Goal: Register for event/course

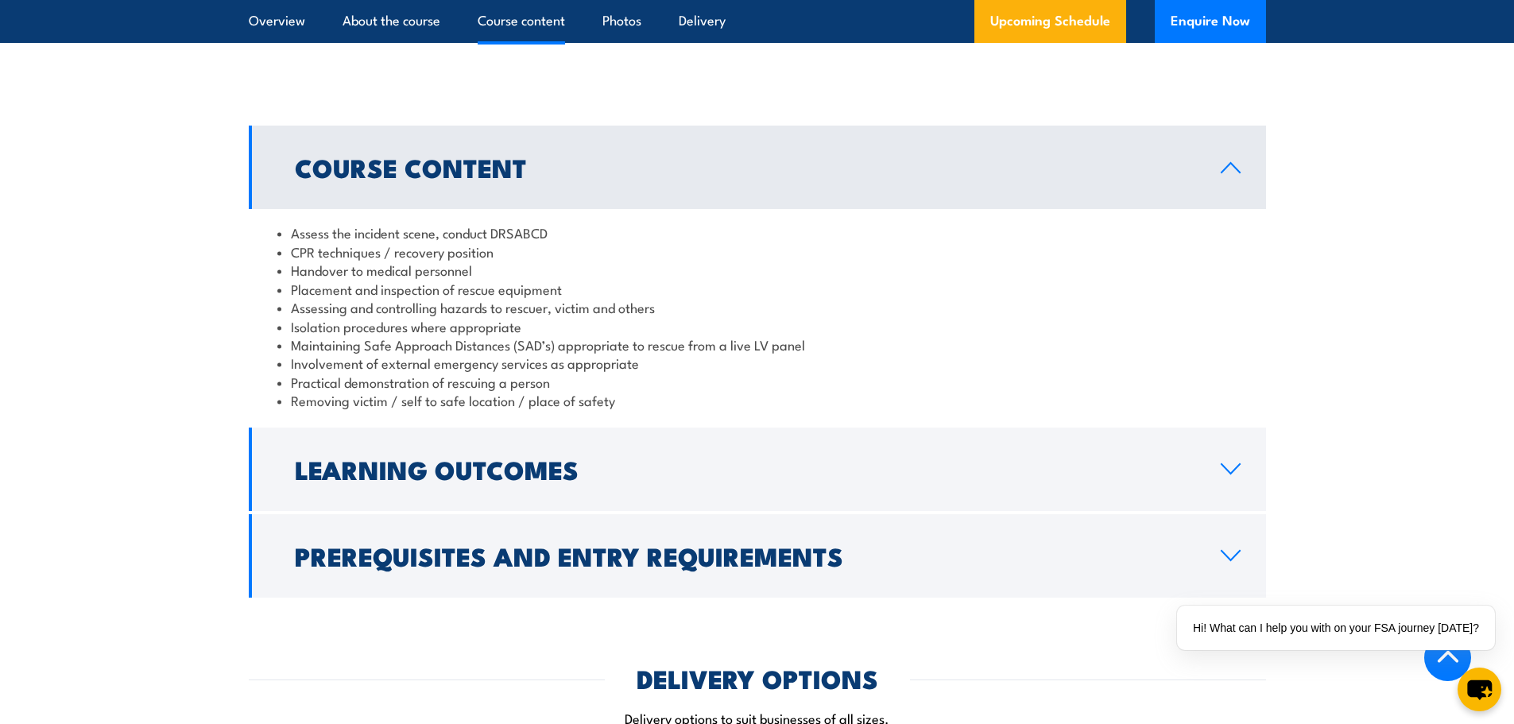
scroll to position [1590, 0]
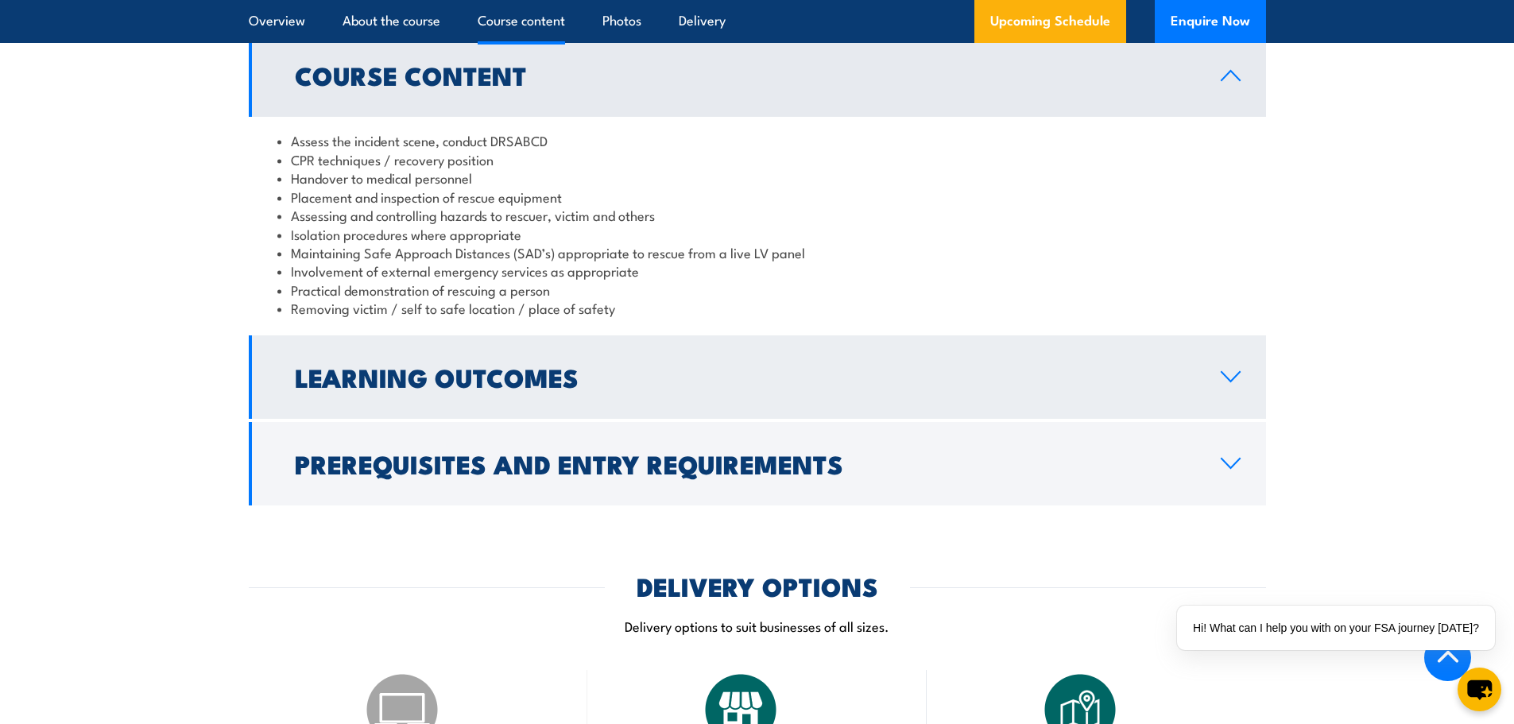
click at [1092, 366] on h2 "Learning Outcomes" at bounding box center [745, 377] width 901 height 22
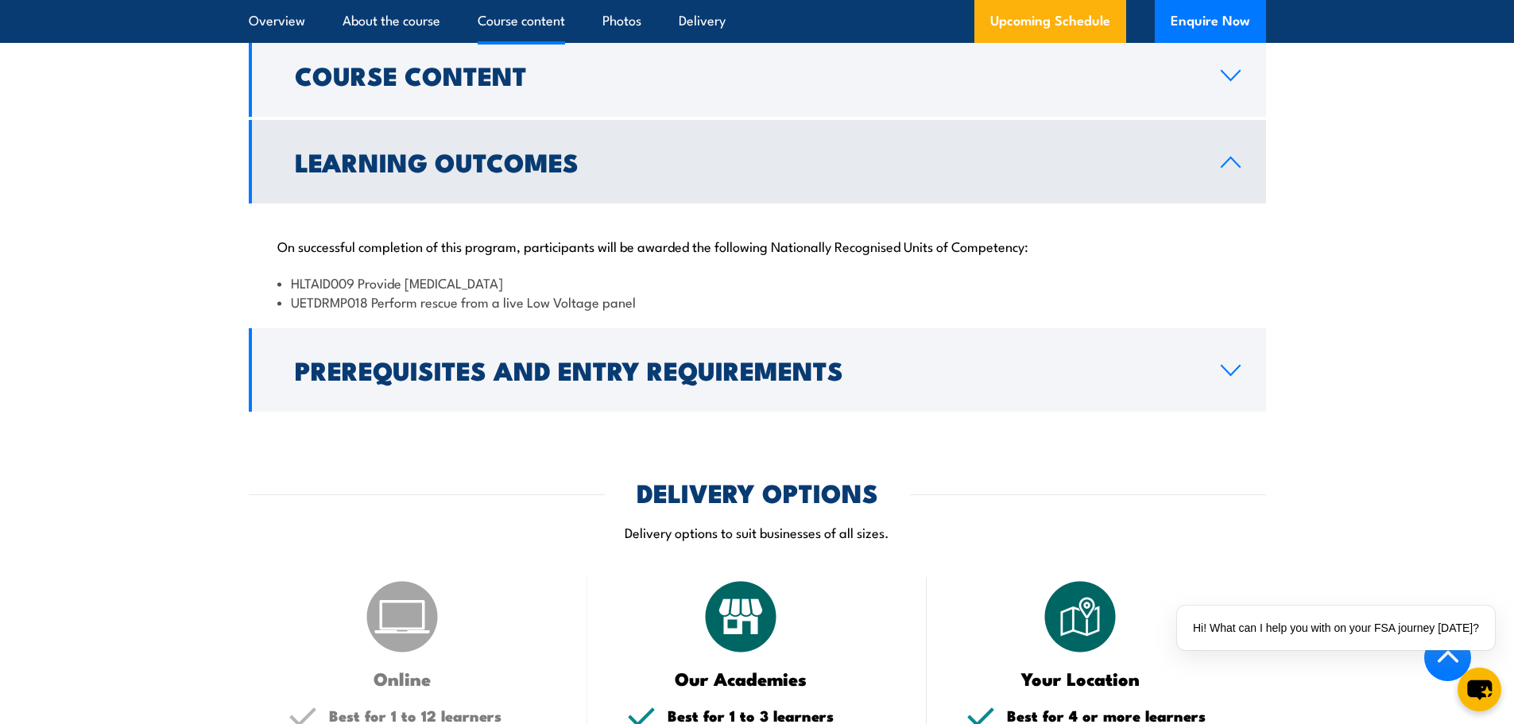
click at [1451, 276] on section "Course Content Assess the incident scene, conduct DRSABCD CPR techniques / reco…" at bounding box center [757, 222] width 1514 height 378
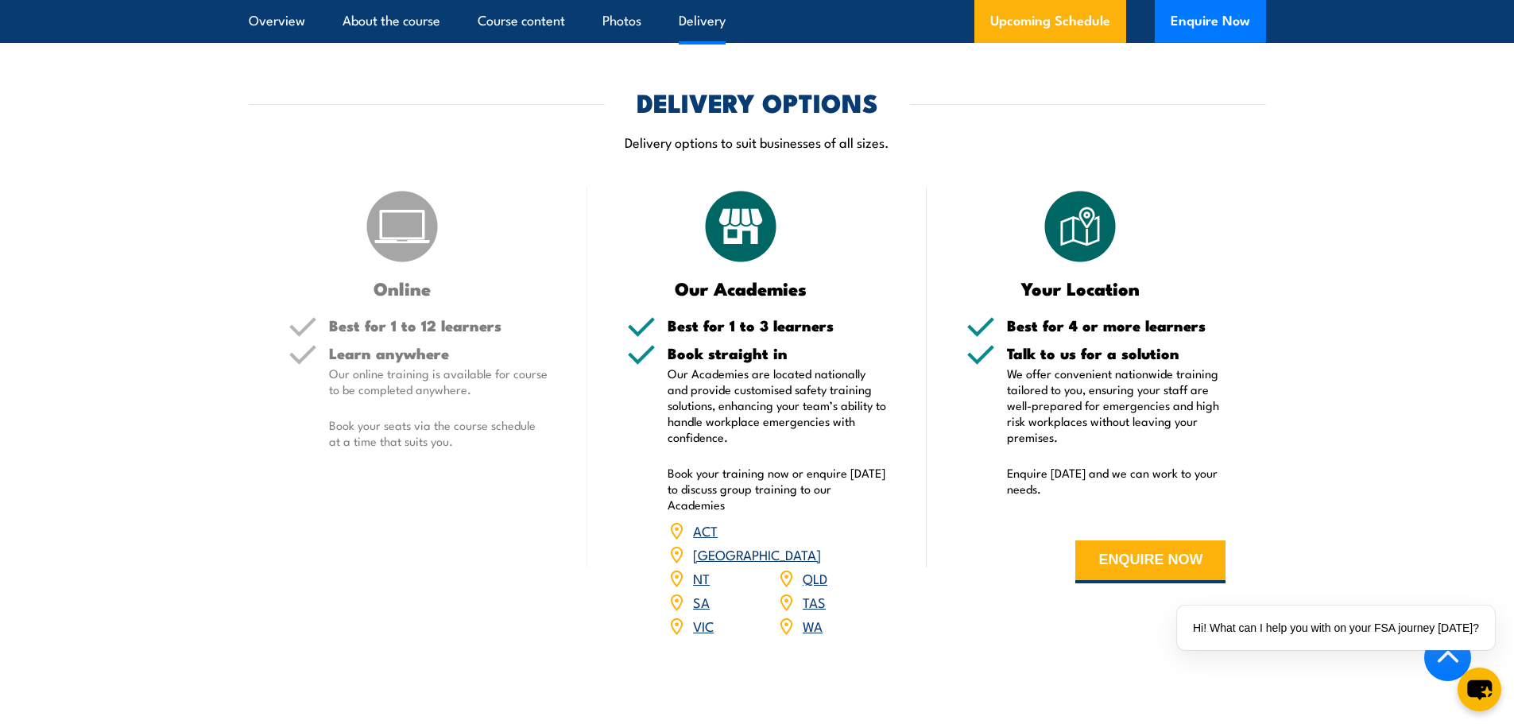
scroll to position [1987, 0]
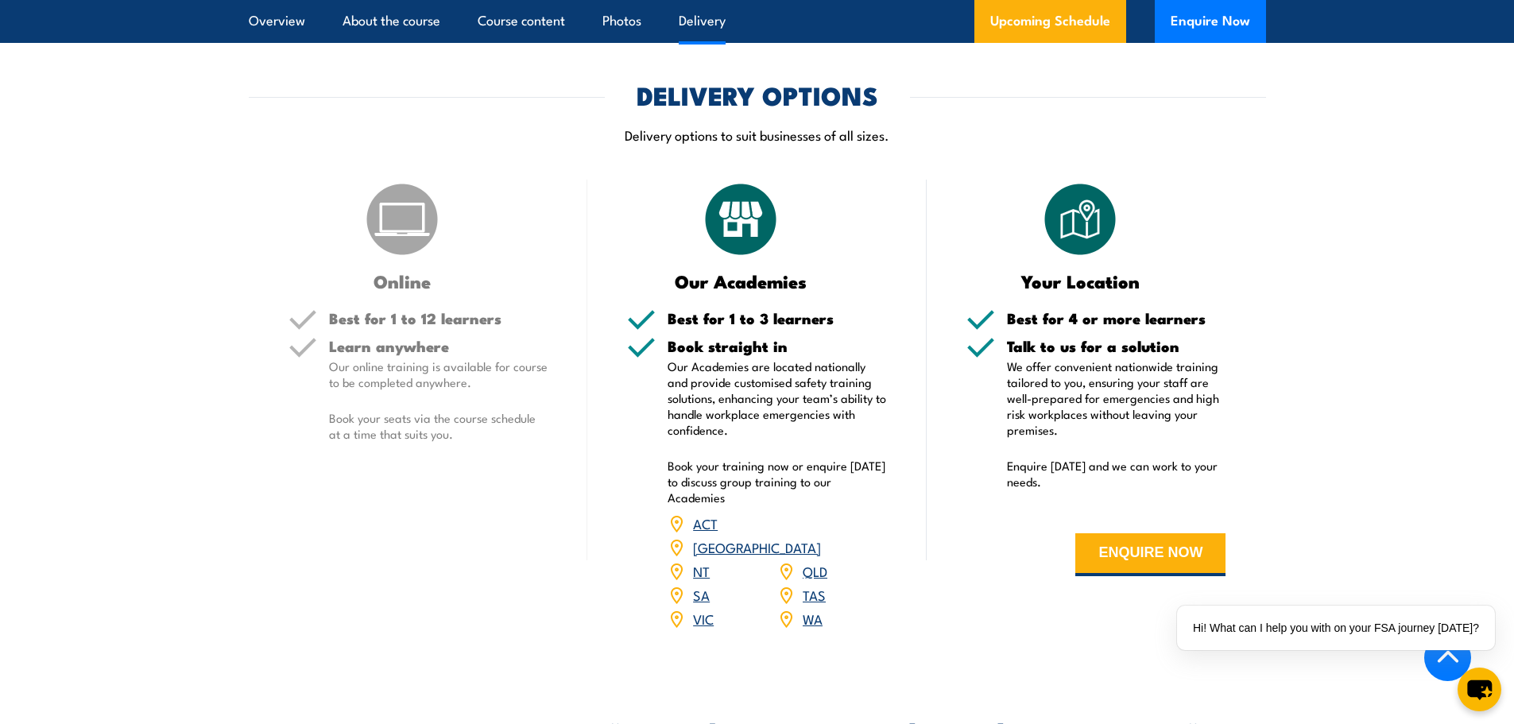
click at [814, 561] on link "QLD" at bounding box center [815, 570] width 25 height 19
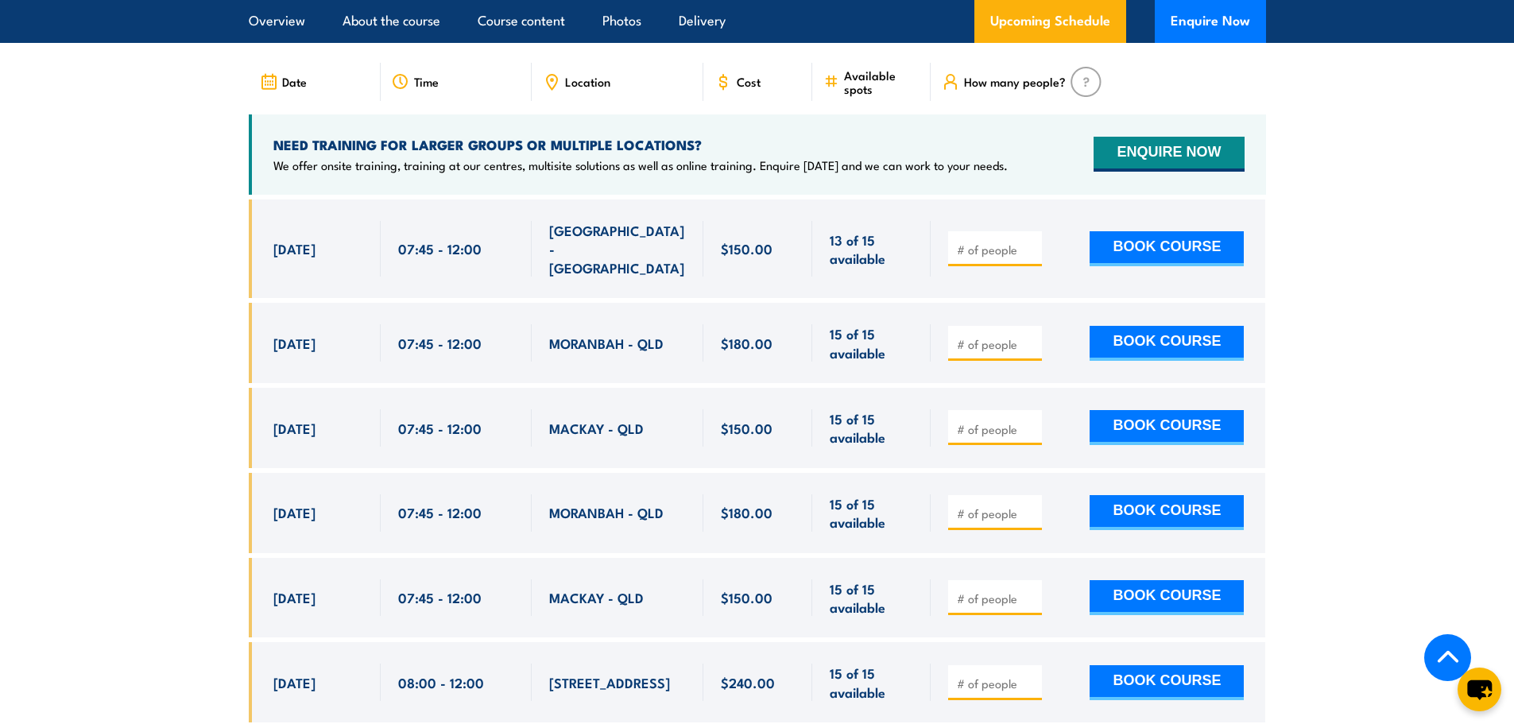
scroll to position [2834, 0]
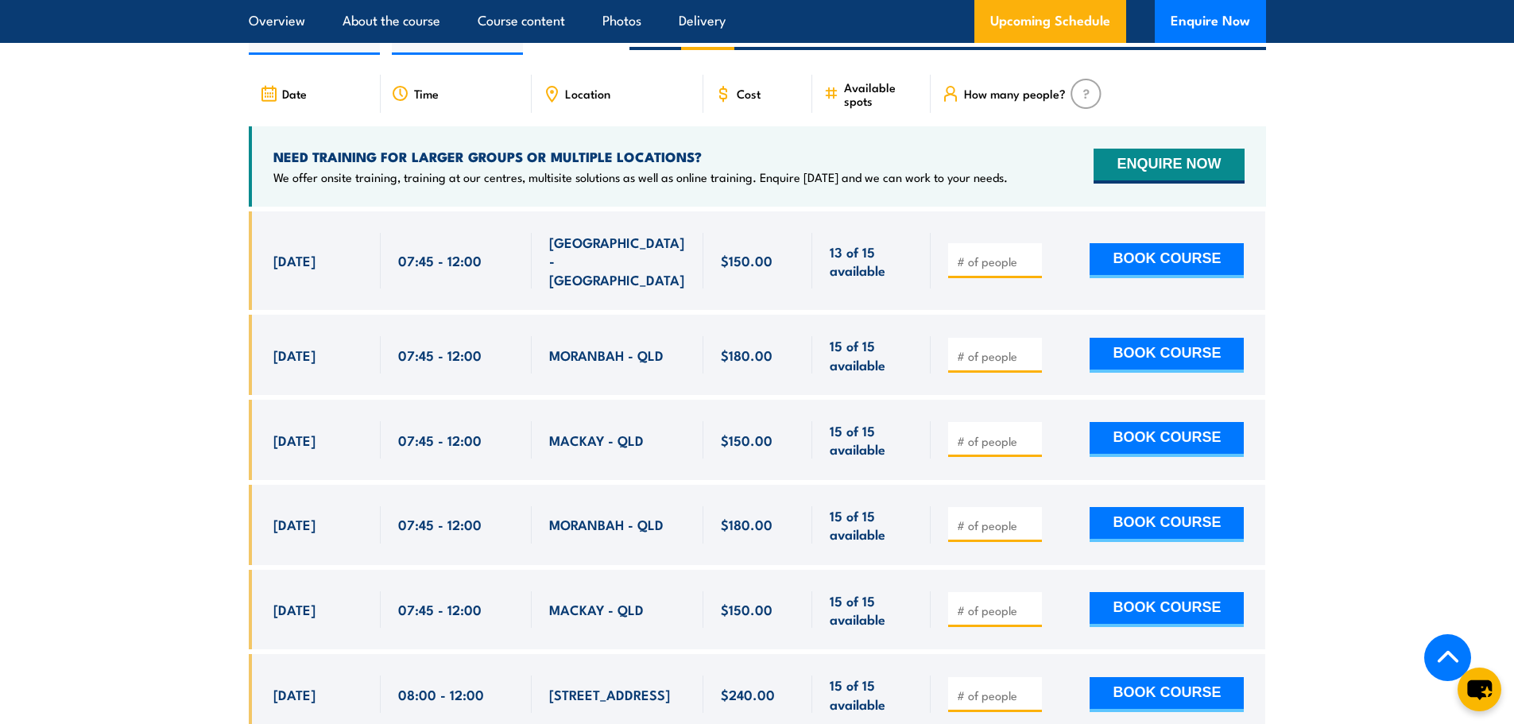
click at [1009, 348] on input "number" at bounding box center [996, 356] width 79 height 16
drag, startPoint x: 302, startPoint y: 375, endPoint x: 809, endPoint y: 406, distance: 508.1
click at [809, 406] on div "[DATE] 07:45 - 07:45" at bounding box center [757, 440] width 1017 height 80
click at [507, 421] on div "07:45 - 12:00" at bounding box center [456, 439] width 116 height 37
click at [616, 346] on span "MORANBAH - QLD" at bounding box center [606, 355] width 114 height 18
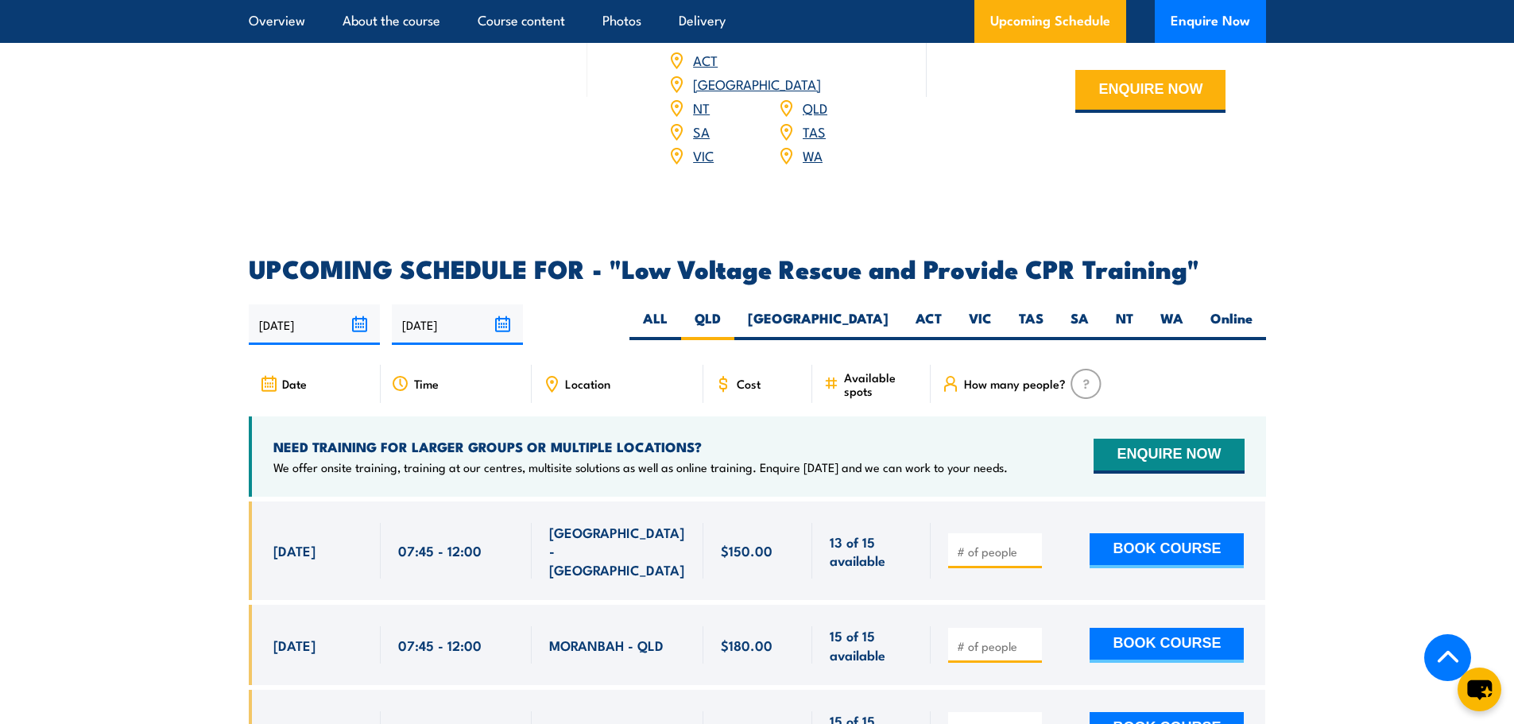
scroll to position [2516, 0]
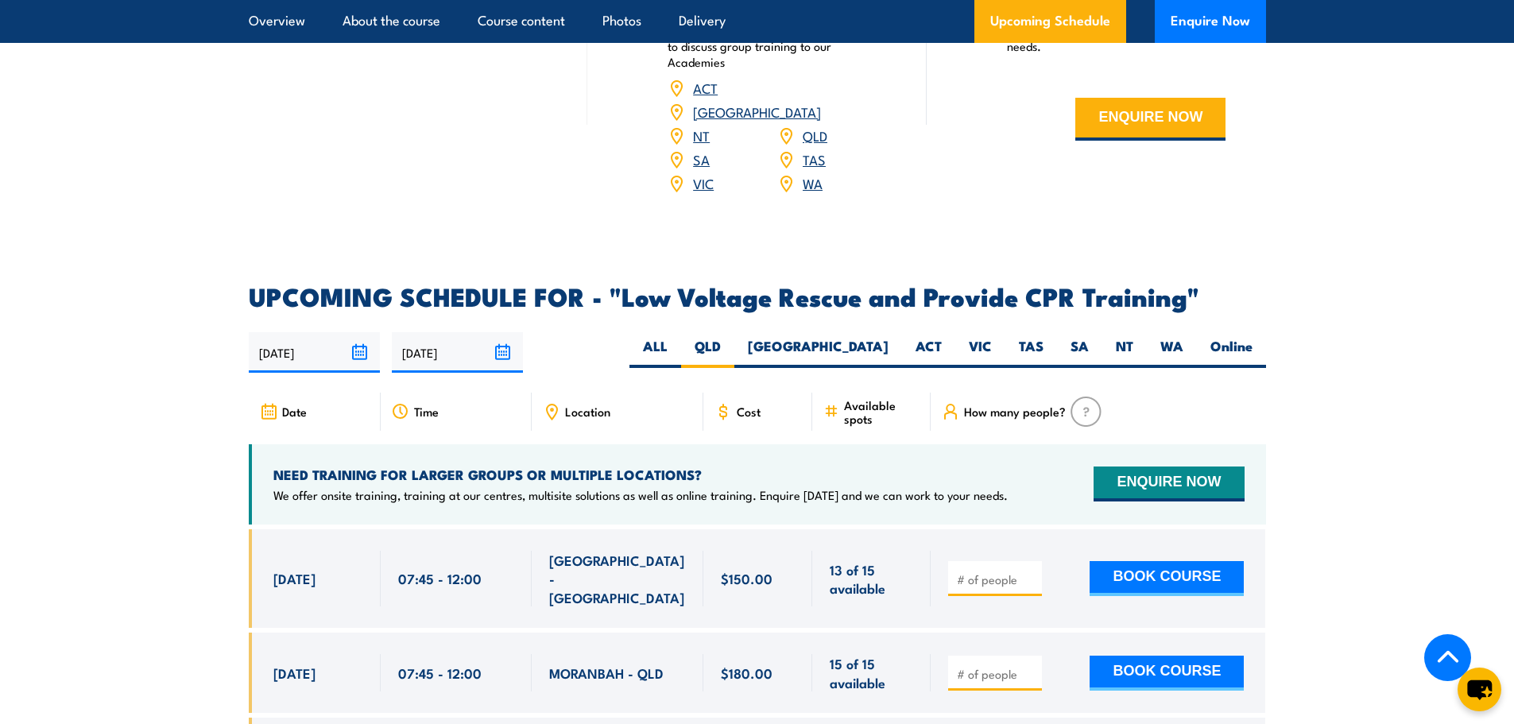
click at [307, 393] on div "Date" at bounding box center [315, 412] width 132 height 38
click at [287, 405] on span "Date" at bounding box center [294, 412] width 25 height 14
click at [1087, 397] on img at bounding box center [1086, 412] width 31 height 30
click at [1056, 405] on span "How many people?" at bounding box center [1015, 412] width 102 height 14
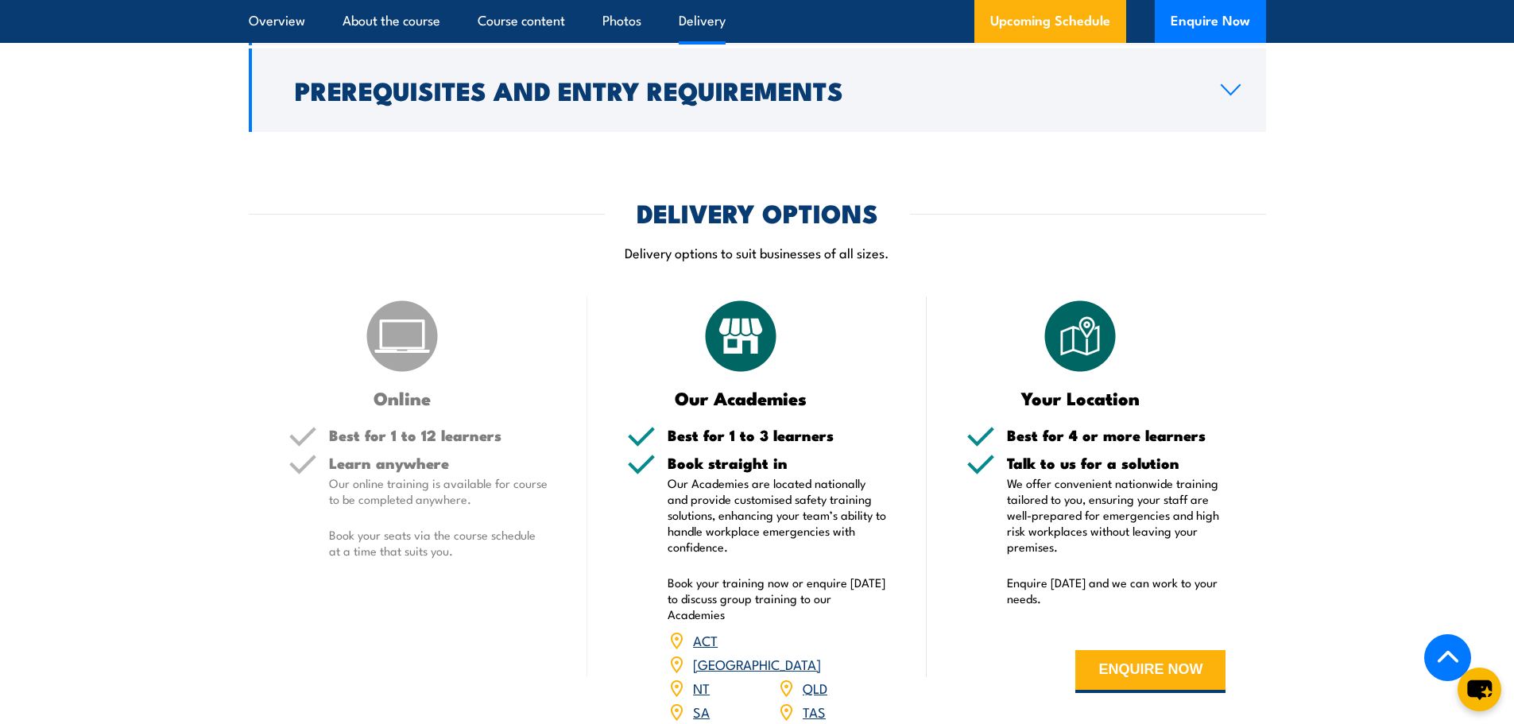
scroll to position [1959, 0]
